Goal: Browse casually

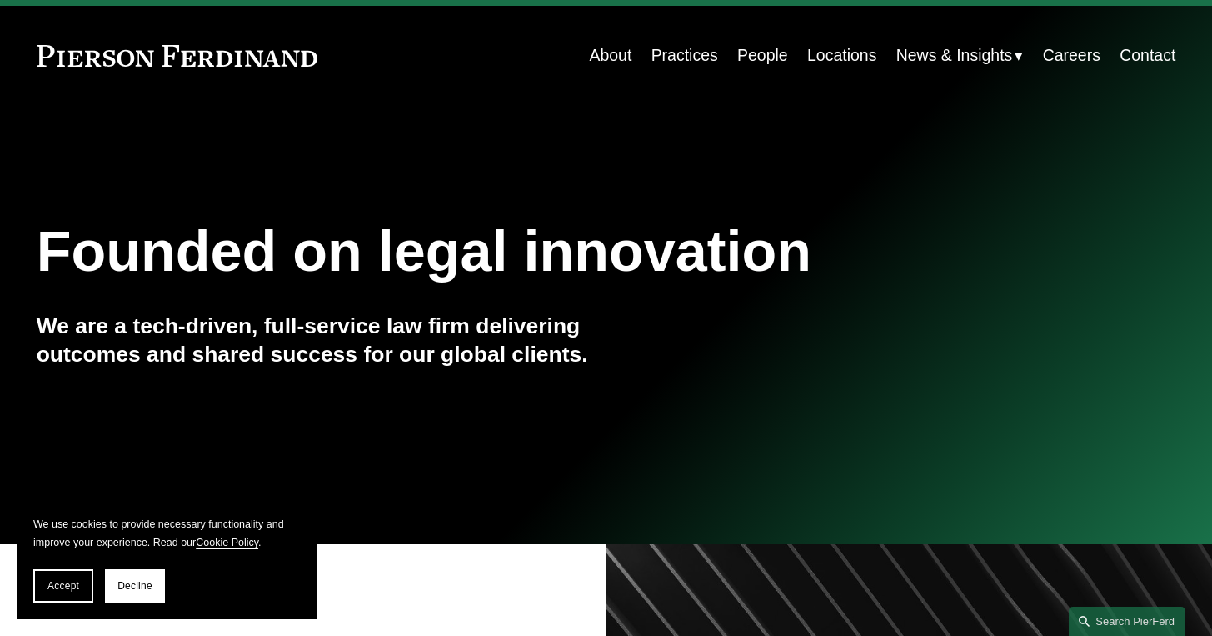
scroll to position [147, 0]
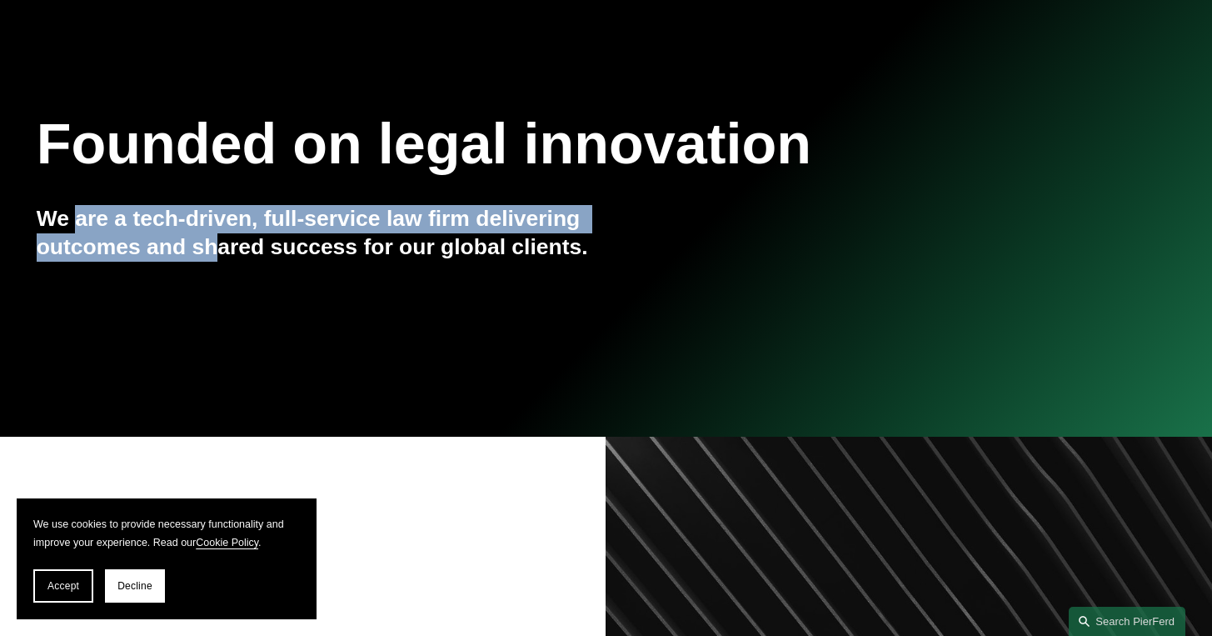
drag, startPoint x: 133, startPoint y: 233, endPoint x: 326, endPoint y: 237, distance: 192.5
click at [262, 237] on h4 "We are a tech-driven, full-service law firm delivering outcomes and shared succ…" at bounding box center [322, 233] width 570 height 56
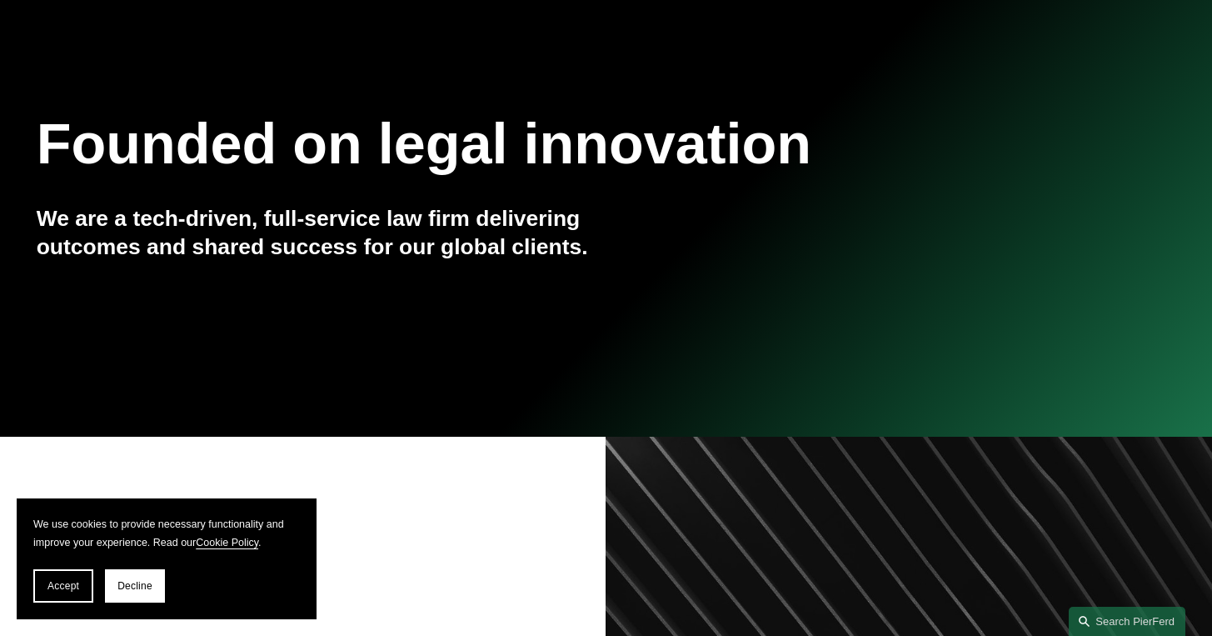
click at [326, 237] on h4 "We are a tech-driven, full-service law firm delivering outcomes and shared succ…" at bounding box center [322, 233] width 570 height 56
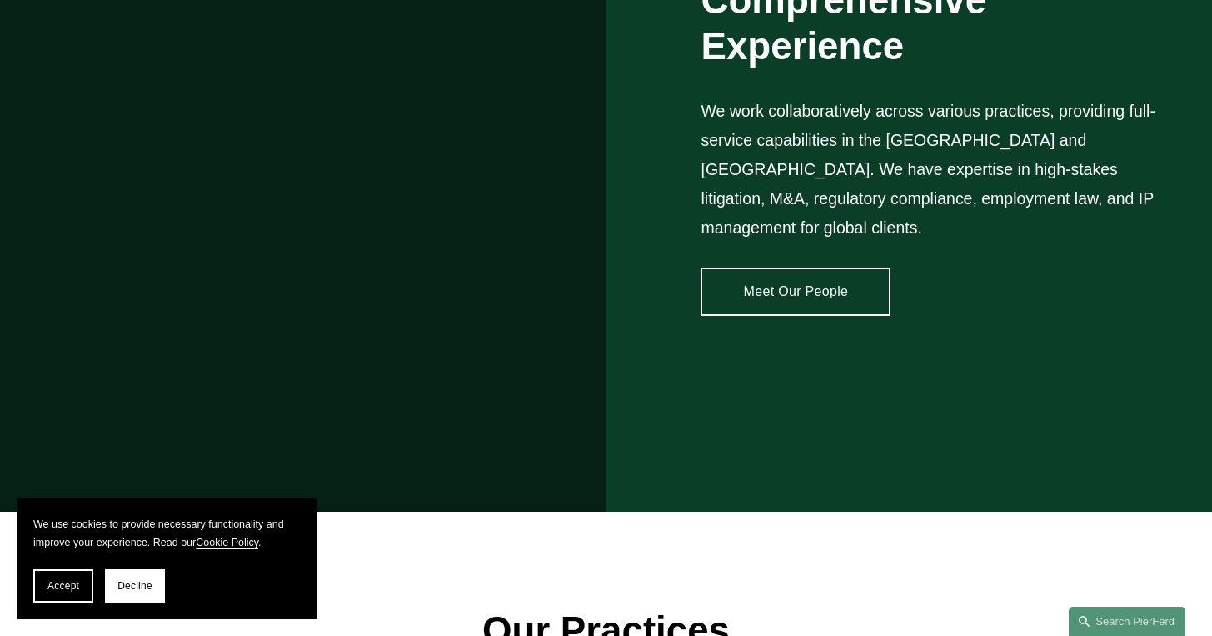
scroll to position [1471, 0]
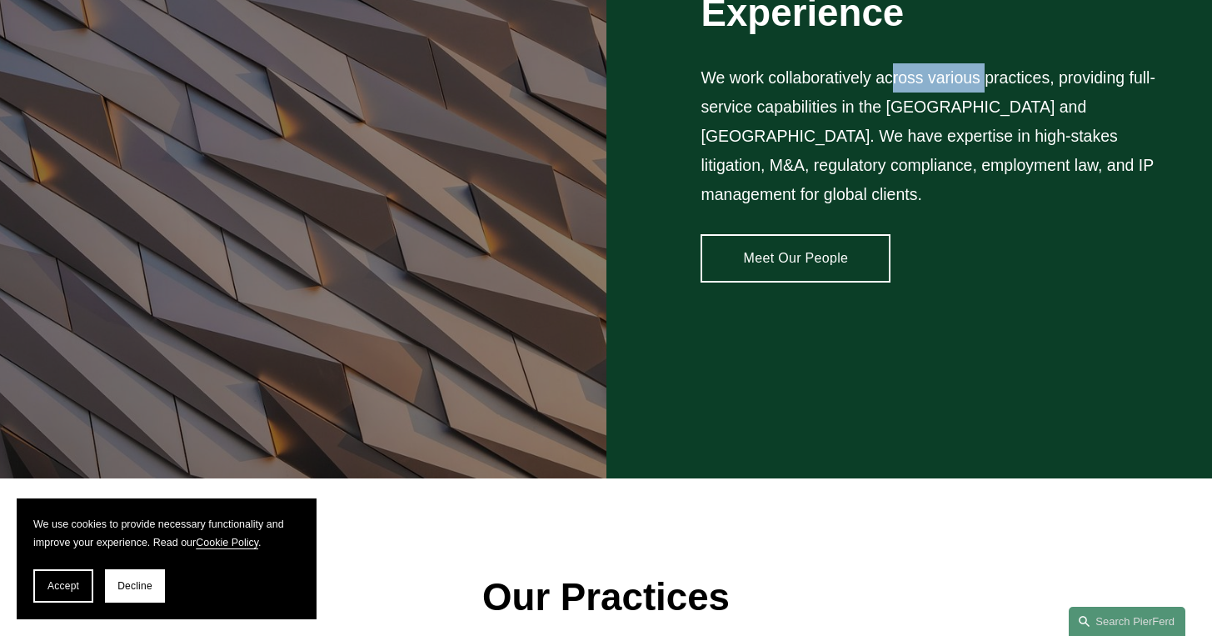
drag, startPoint x: 895, startPoint y: 95, endPoint x: 1020, endPoint y: 95, distance: 124.9
click at [1017, 95] on p "We work collaboratively across various practices, providing full-service capabi…" at bounding box center [937, 136] width 475 height 146
click at [1020, 95] on p "We work collaboratively across various practices, providing full-service capabi…" at bounding box center [937, 136] width 475 height 146
drag, startPoint x: 1123, startPoint y: 92, endPoint x: 1139, endPoint y: 92, distance: 15.8
click at [1130, 92] on p "We work collaboratively across various practices, providing full-service capabi…" at bounding box center [937, 136] width 475 height 146
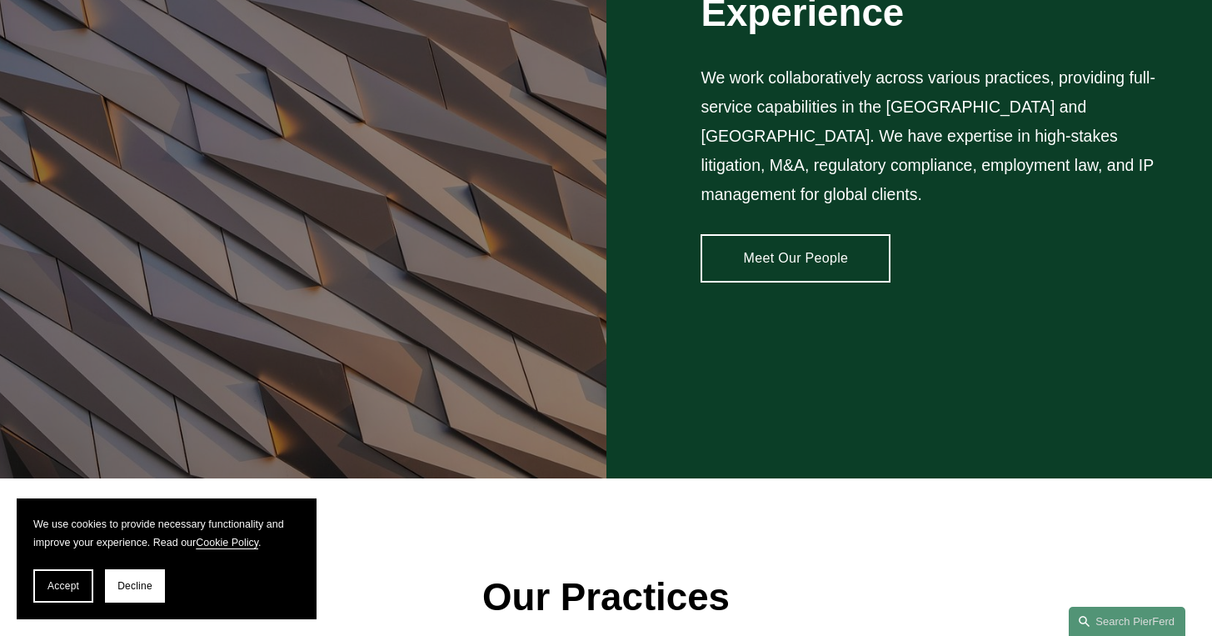
click at [1139, 92] on p "We work collaboratively across various practices, providing full-service capabi…" at bounding box center [937, 136] width 475 height 146
drag, startPoint x: 695, startPoint y: 115, endPoint x: 883, endPoint y: 131, distance: 188.9
click at [860, 127] on div "Comprehensive Experience We work collaboratively across various practices, prov…" at bounding box center [606, 113] width 1212 height 730
click at [893, 132] on p "We work collaboratively across various practices, providing full-service capabi…" at bounding box center [937, 136] width 475 height 146
drag, startPoint x: 888, startPoint y: 125, endPoint x: 965, endPoint y: 124, distance: 76.6
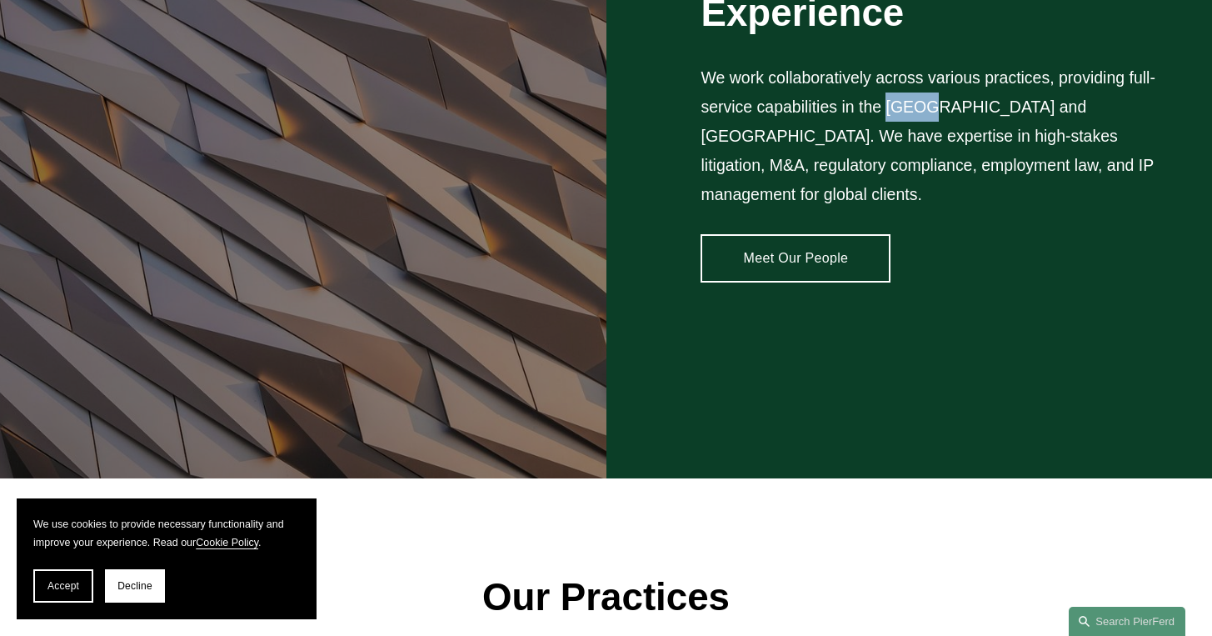
click at [965, 124] on p "We work collaboratively across various practices, providing full-service capabi…" at bounding box center [937, 136] width 475 height 146
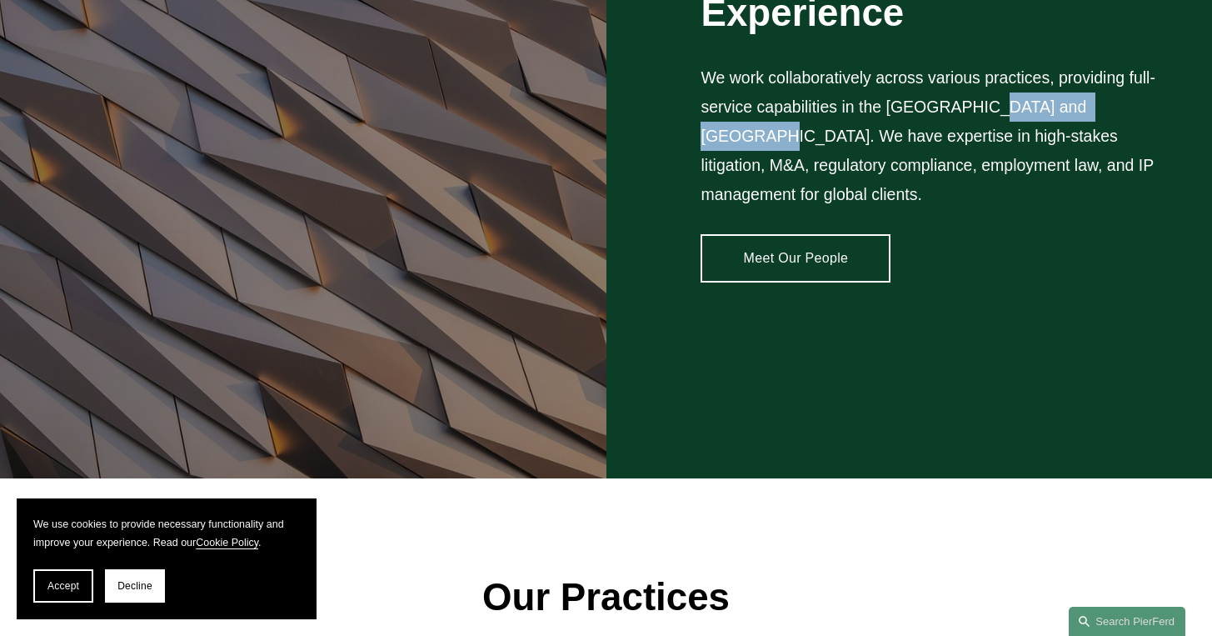
drag, startPoint x: 1005, startPoint y: 122, endPoint x: 1134, endPoint y: 125, distance: 128.3
click at [1134, 125] on p "We work collaboratively across various practices, providing full-service capabi…" at bounding box center [937, 136] width 475 height 146
drag, startPoint x: 718, startPoint y: 149, endPoint x: 810, endPoint y: 152, distance: 92.5
click at [795, 152] on p "We work collaboratively across various practices, providing full-service capabi…" at bounding box center [937, 136] width 475 height 146
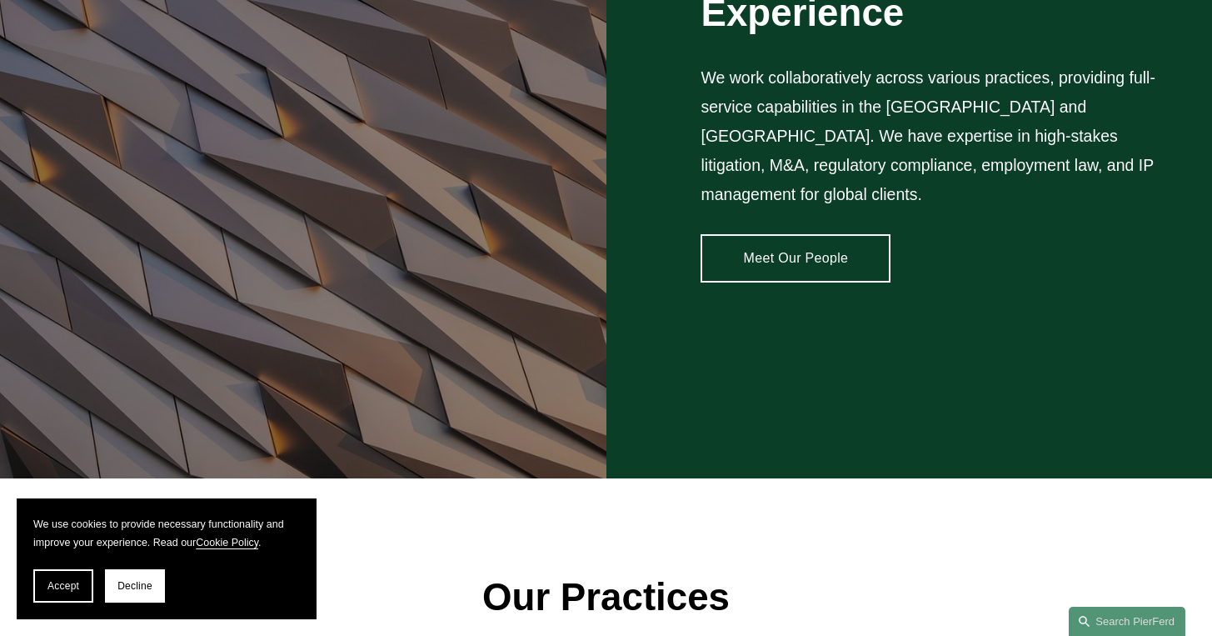
click at [826, 152] on p "We work collaboratively across various practices, providing full-service capabi…" at bounding box center [937, 136] width 475 height 146
drag, startPoint x: 854, startPoint y: 152, endPoint x: 956, endPoint y: 155, distance: 102.5
click at [952, 155] on p "We work collaboratively across various practices, providing full-service capabi…" at bounding box center [937, 136] width 475 height 146
click at [956, 155] on p "We work collaboratively across various practices, providing full-service capabi…" at bounding box center [937, 136] width 475 height 146
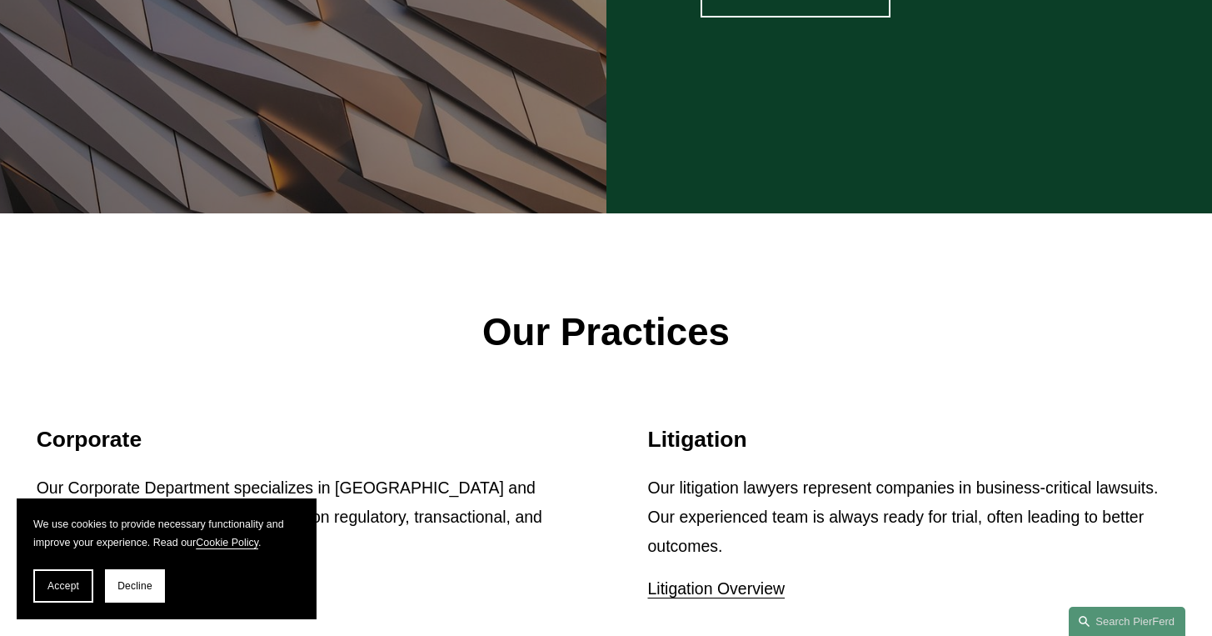
scroll to position [2034, 0]
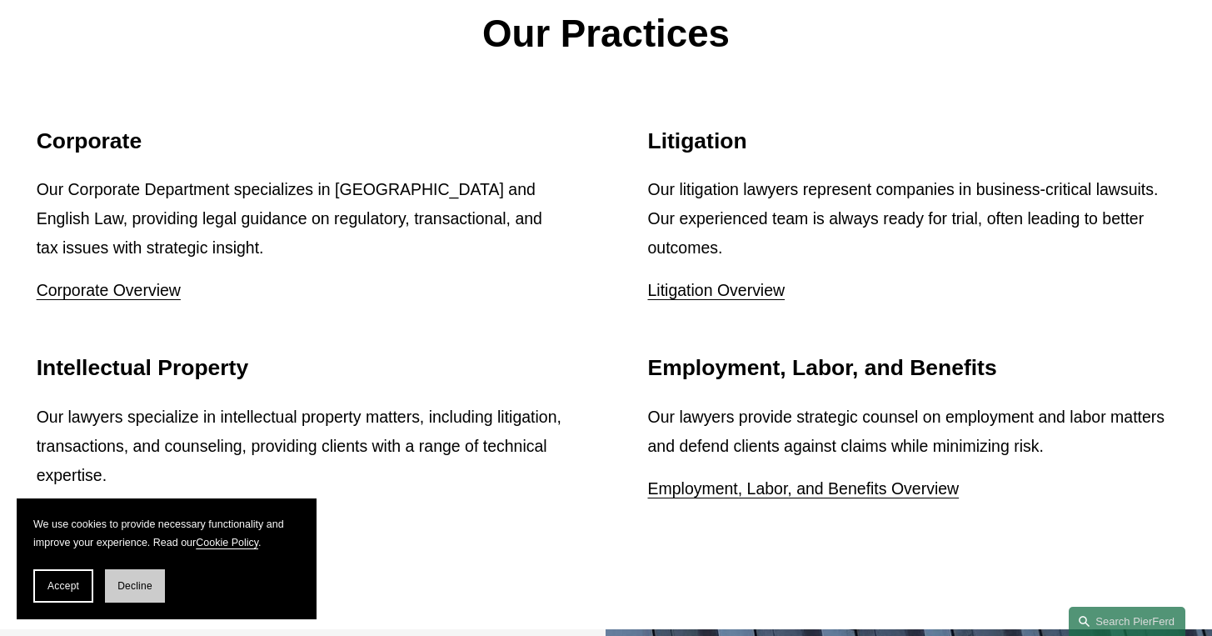
click at [142, 586] on span "Decline" at bounding box center [134, 586] width 35 height 12
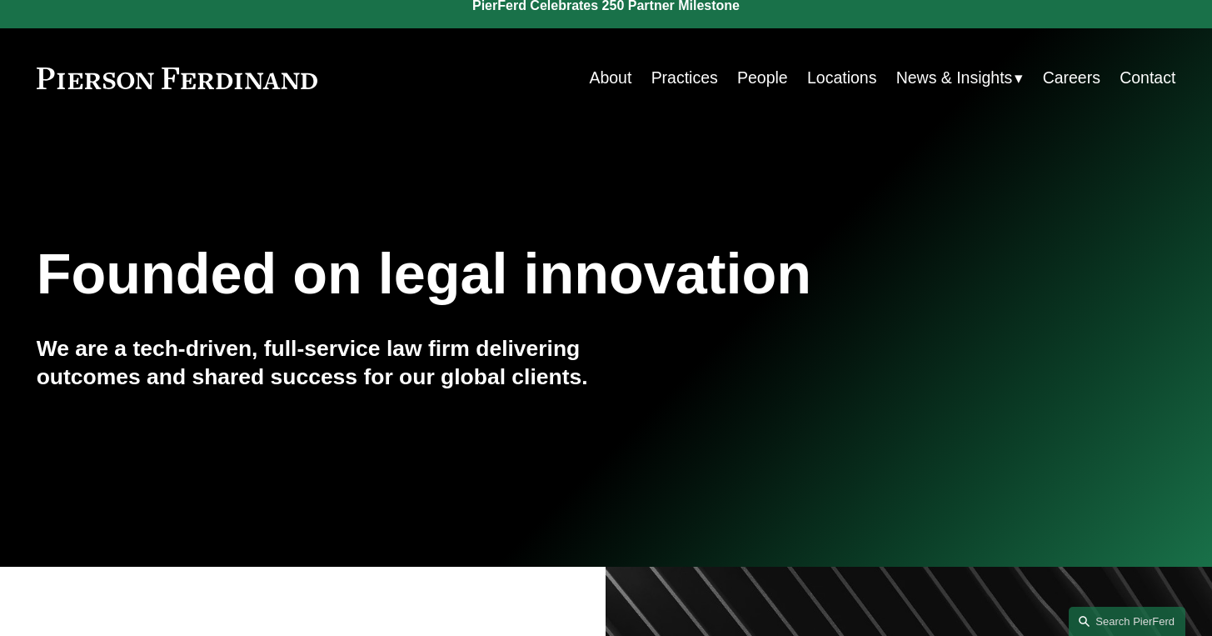
scroll to position [0, 0]
